Goal: Task Accomplishment & Management: Complete application form

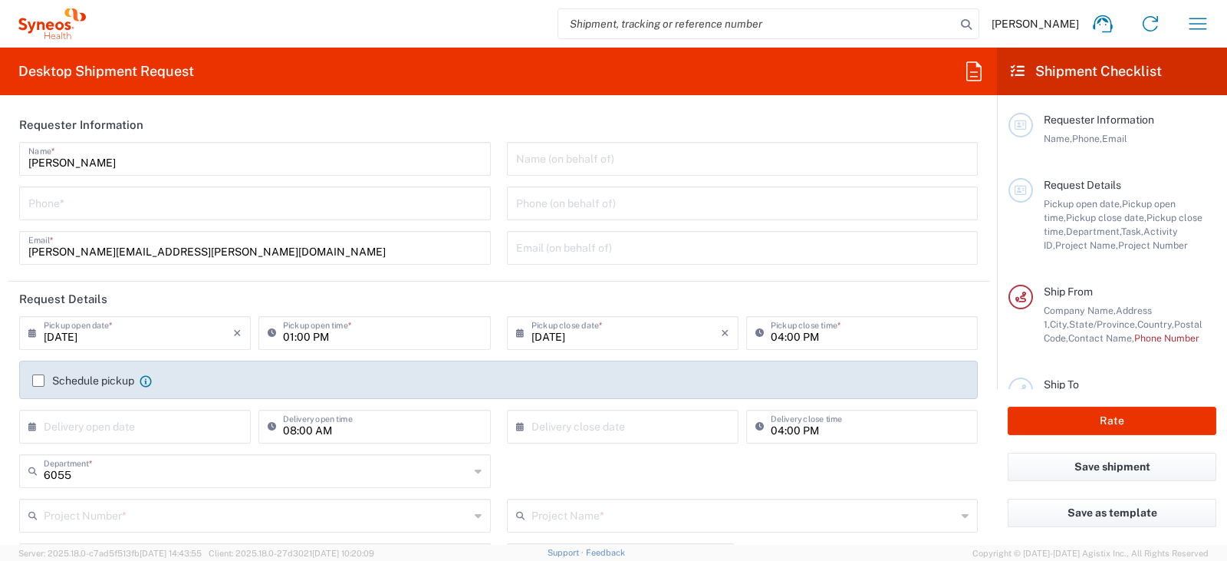
type input "Syneos Health Commercial Servi- [GEOGRAPHIC_DATA] [GEOGRAPHIC_DATA]"
click at [1186, 31] on icon "button" at bounding box center [1198, 24] width 25 height 25
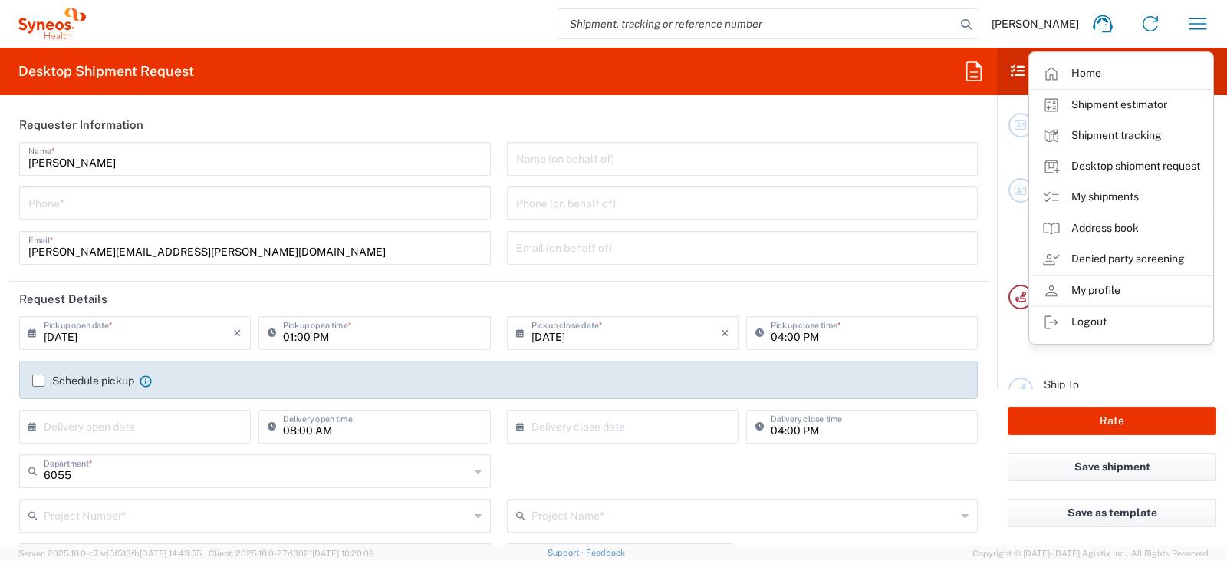
drag, startPoint x: 1079, startPoint y: 191, endPoint x: 1026, endPoint y: 202, distance: 53.3
click at [1079, 191] on link "My shipments" at bounding box center [1121, 197] width 183 height 31
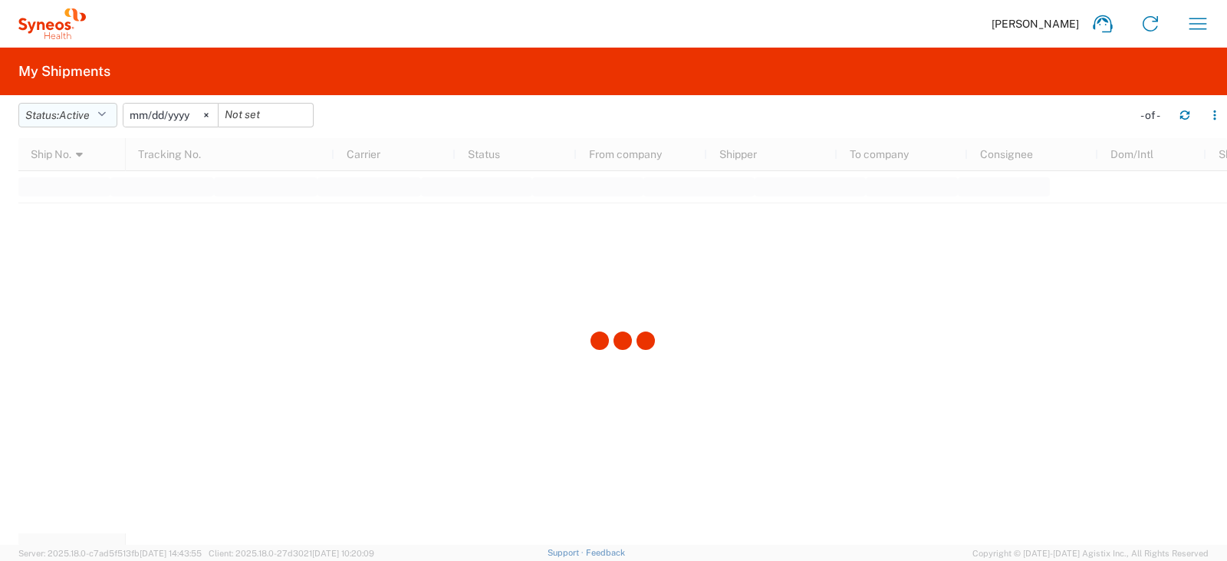
click at [97, 114] on button "Status: Active" at bounding box center [67, 115] width 99 height 25
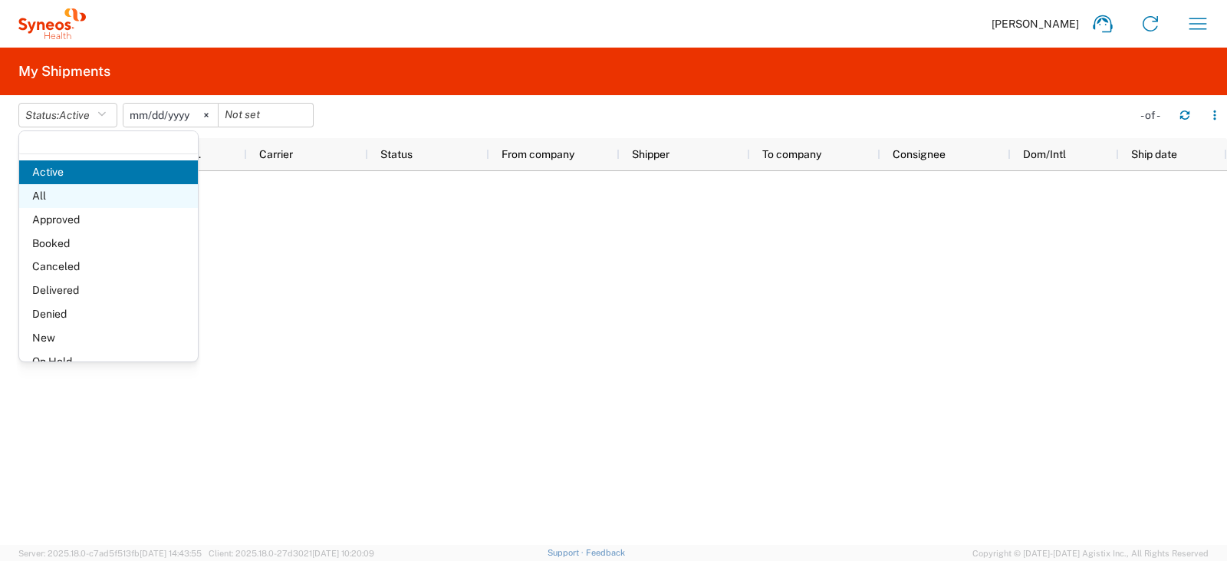
click at [81, 205] on span "All" at bounding box center [108, 196] width 179 height 24
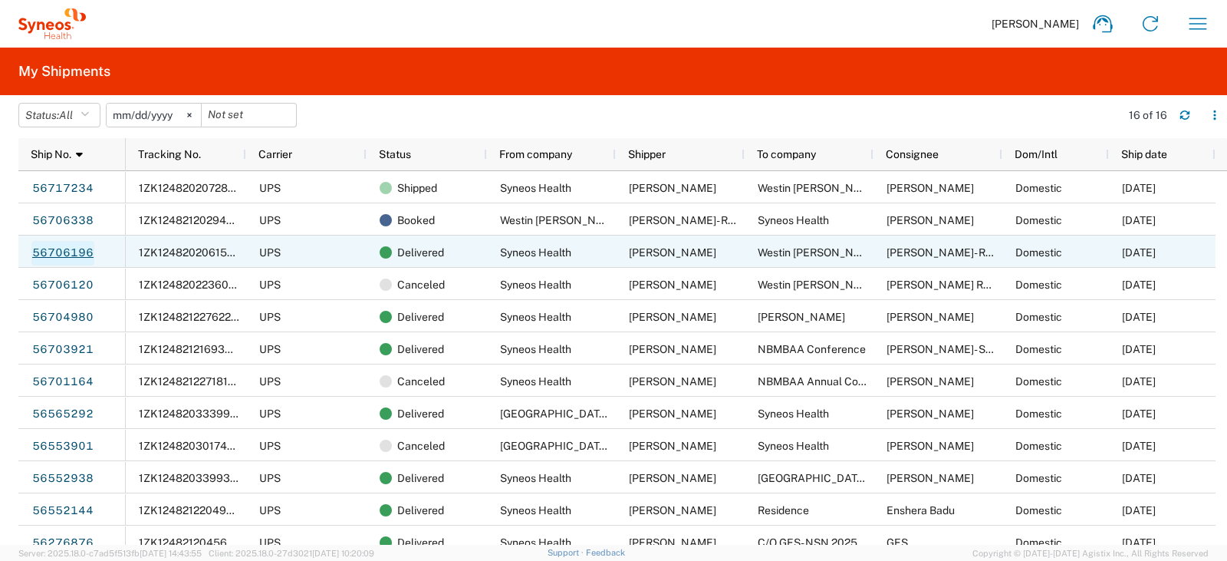
click at [48, 252] on link "56706196" at bounding box center [62, 253] width 63 height 25
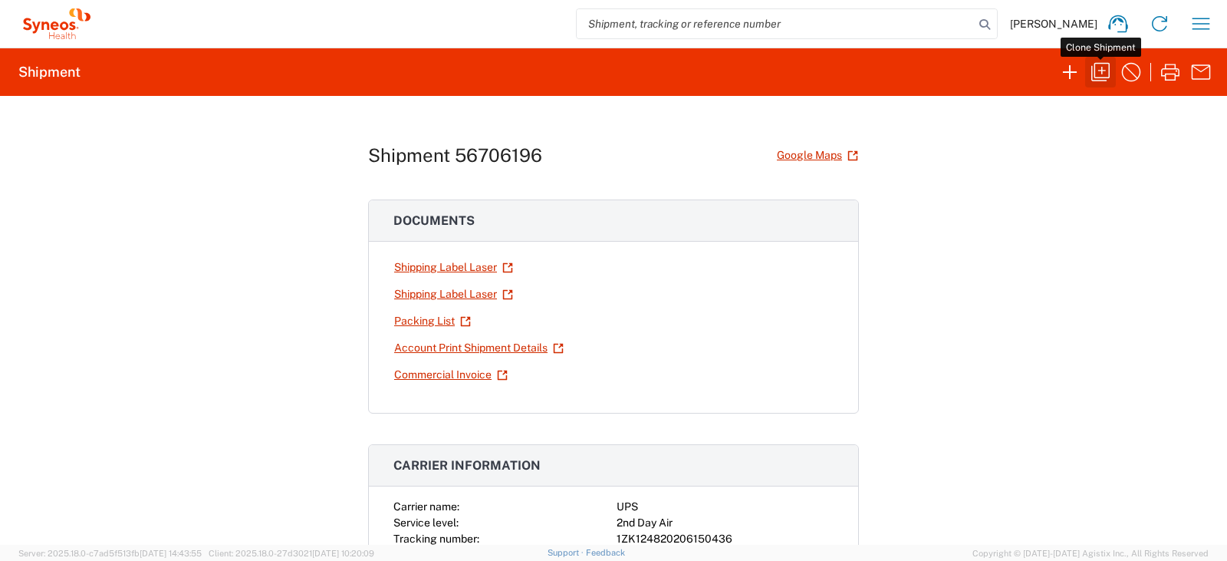
click at [1096, 77] on icon "button" at bounding box center [1101, 72] width 18 height 18
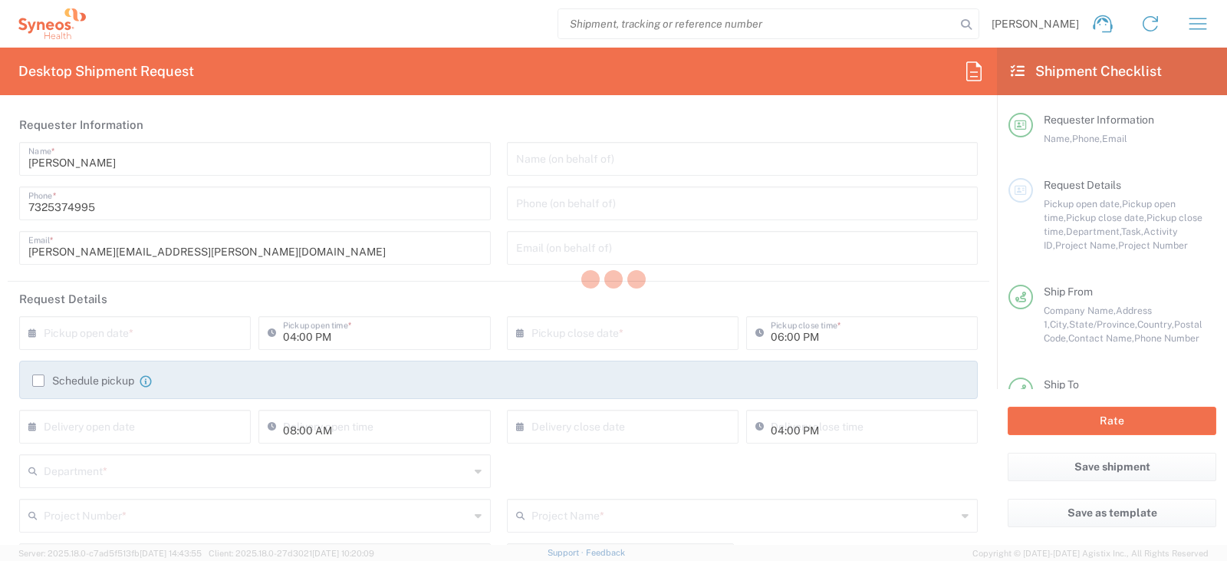
type input "[US_STATE]"
type input "Your Packaging"
